Goal: Navigation & Orientation: Find specific page/section

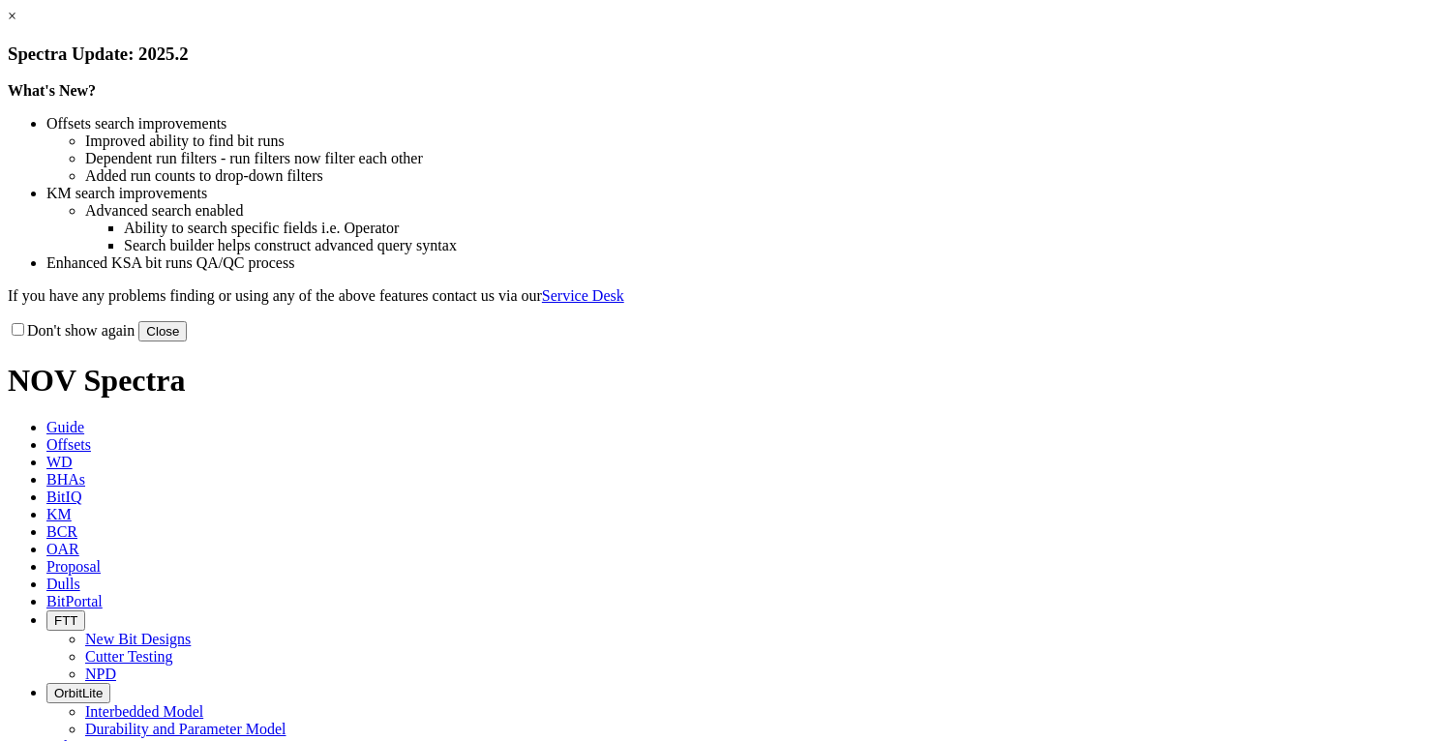
click at [187, 342] on button "Close" at bounding box center [162, 331] width 48 height 20
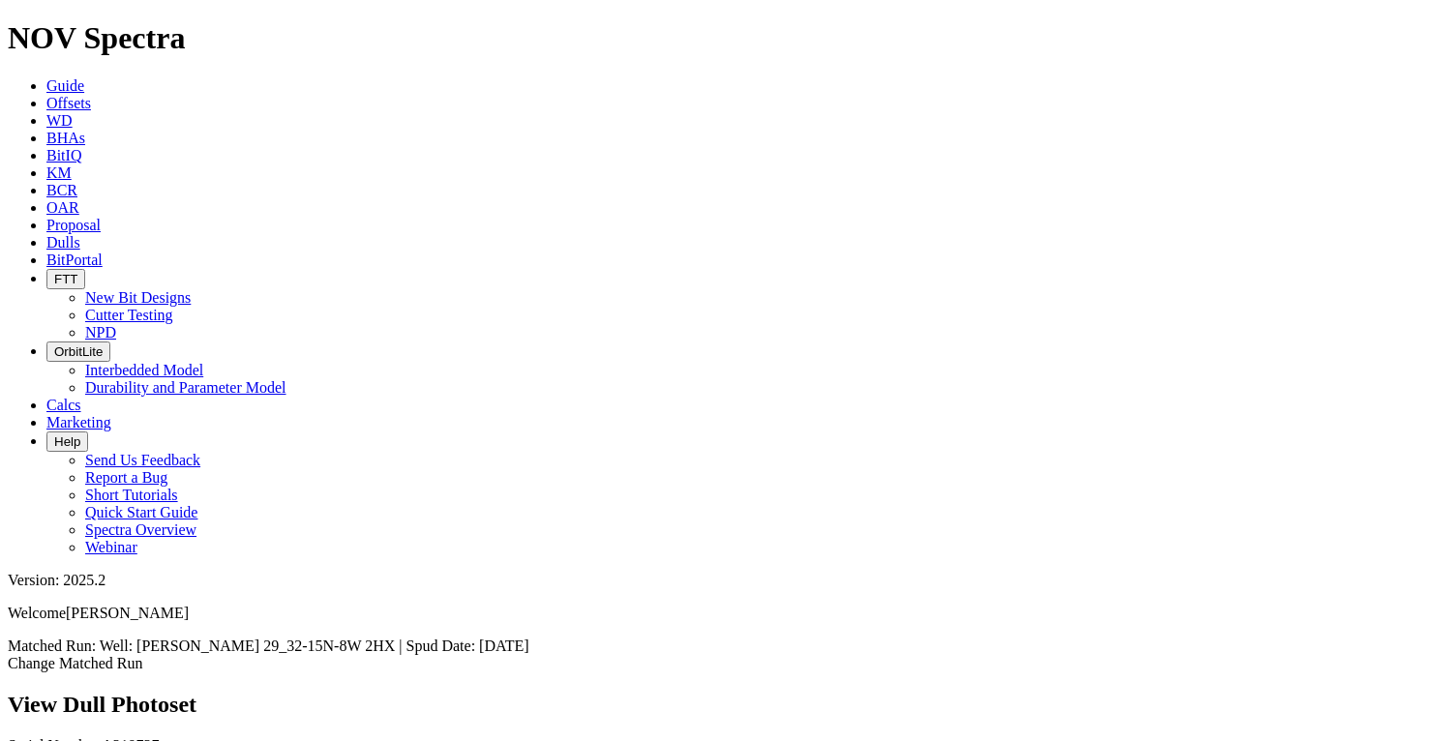
scroll to position [465, 0]
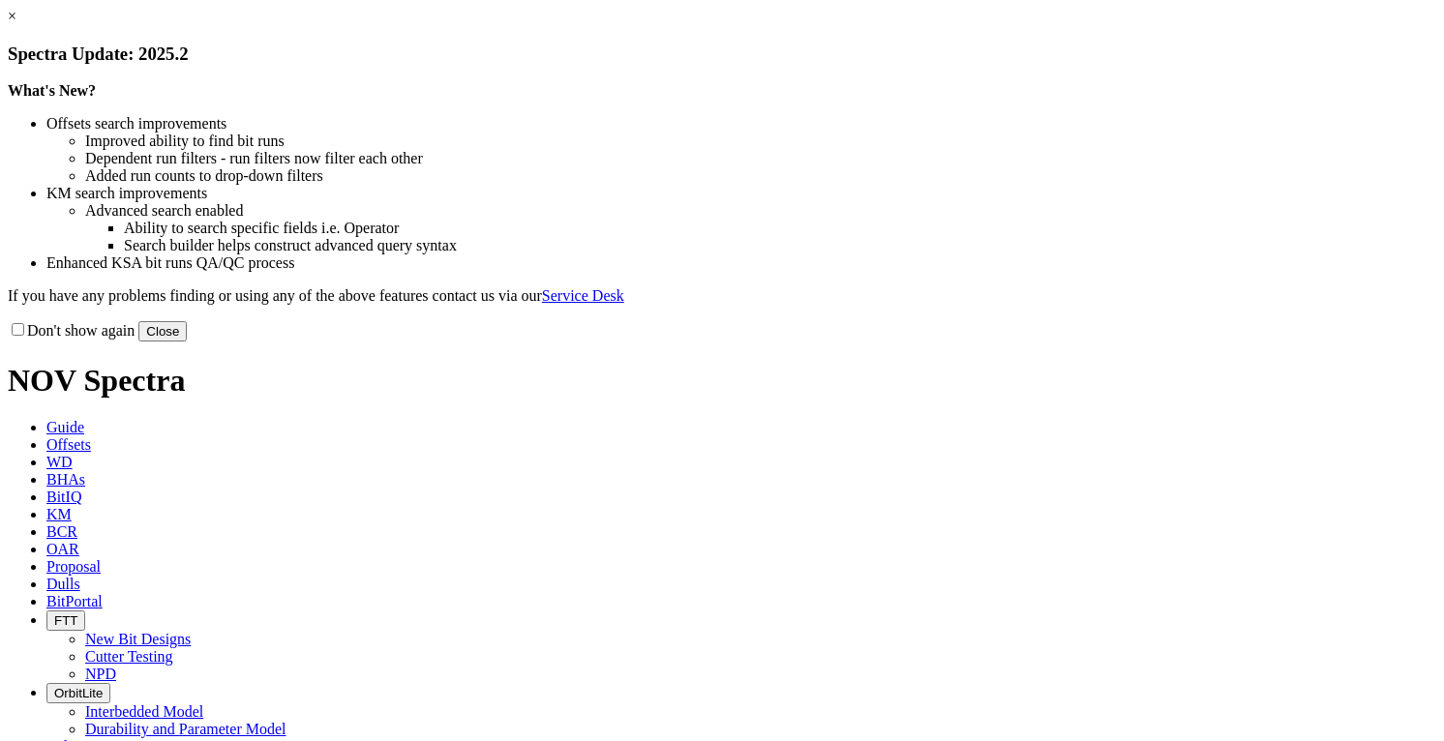
click at [187, 342] on button "Close" at bounding box center [162, 331] width 48 height 20
click at [1069, 342] on div "Don't show again Close" at bounding box center [722, 330] width 1429 height 21
click at [187, 342] on button "Close" at bounding box center [162, 331] width 48 height 20
click at [1112, 342] on div "× Spectra Update: 2025.2 What's New? Offsets search improvements Improved abili…" at bounding box center [722, 175] width 1429 height 334
